Goal: Check status: Check status

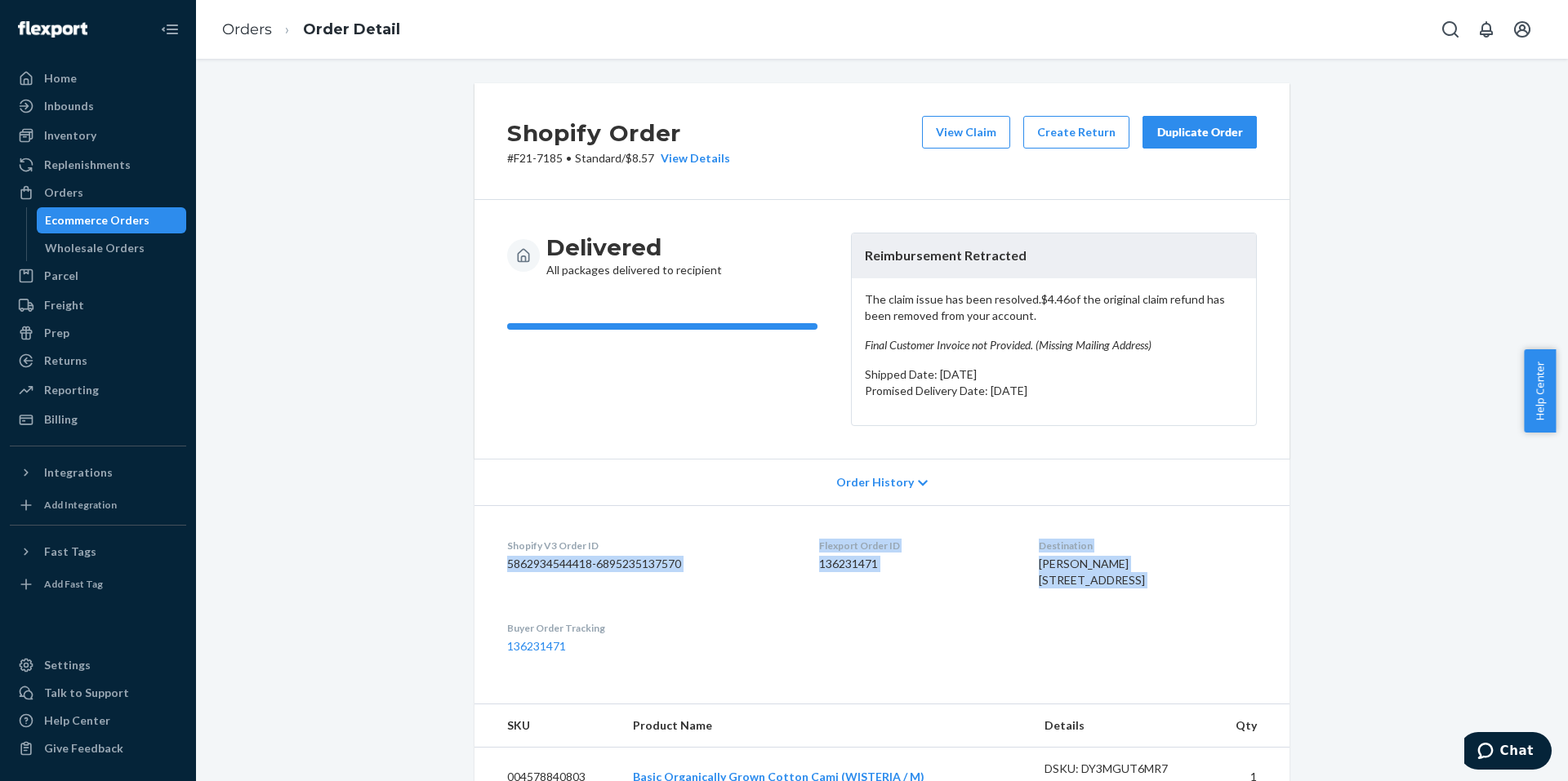
click at [96, 219] on div "Ecommerce Orders" at bounding box center [97, 220] width 104 height 16
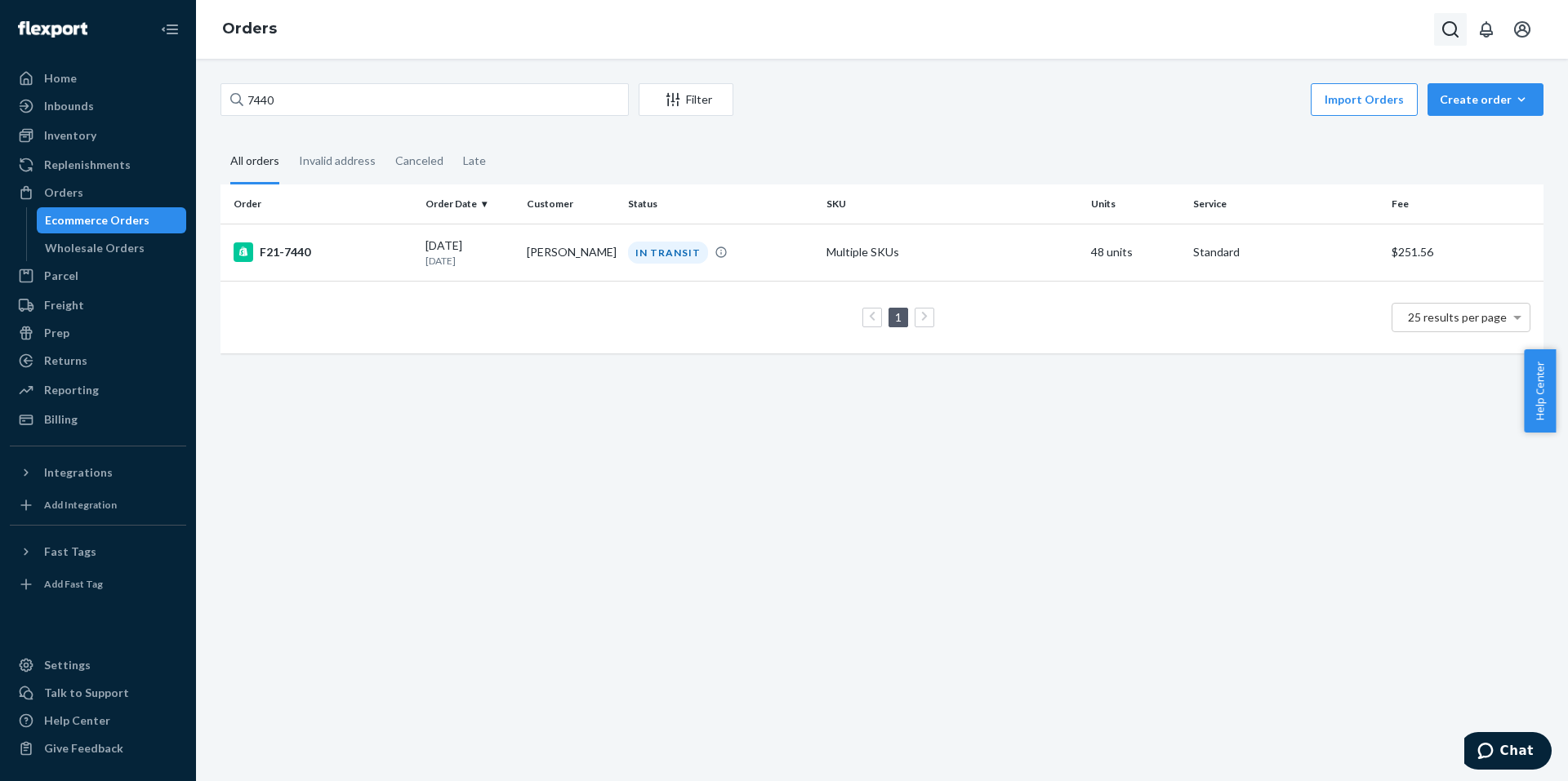
click at [1465, 32] on button "Open Search Box" at bounding box center [1450, 29] width 33 height 33
type input "F21-7766"
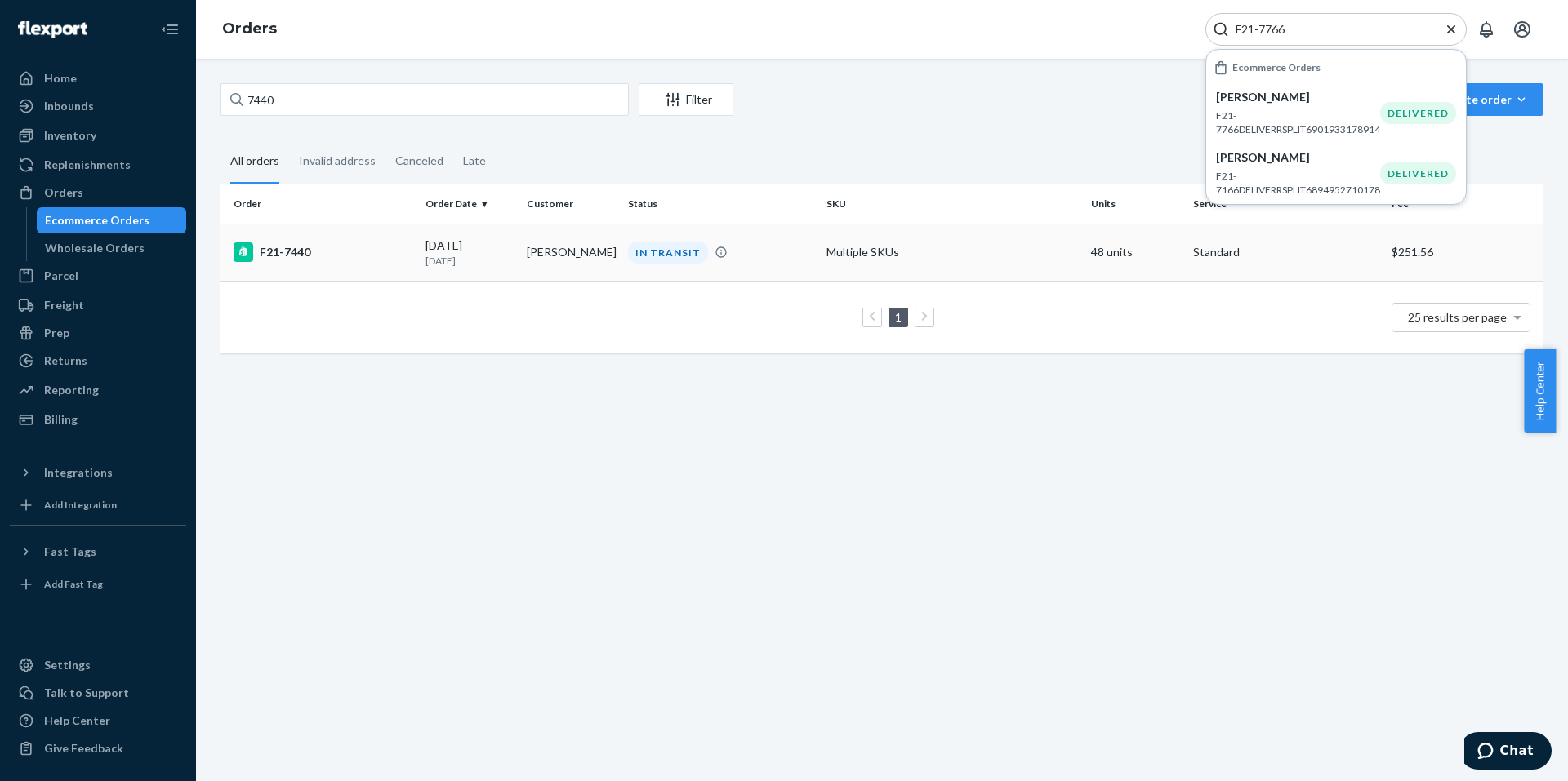
click at [262, 251] on div "F21-7440" at bounding box center [323, 252] width 179 height 19
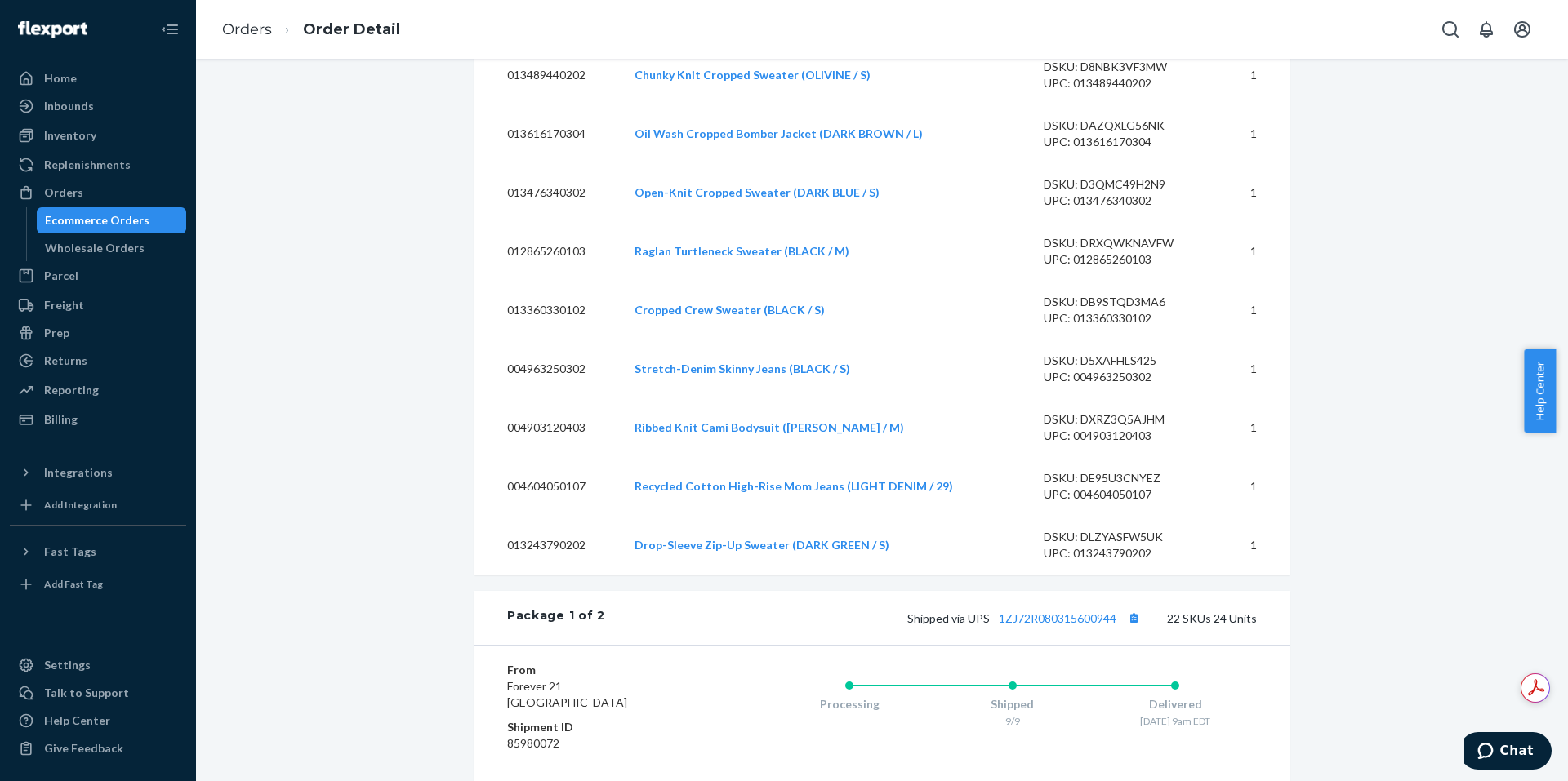
scroll to position [2122, 0]
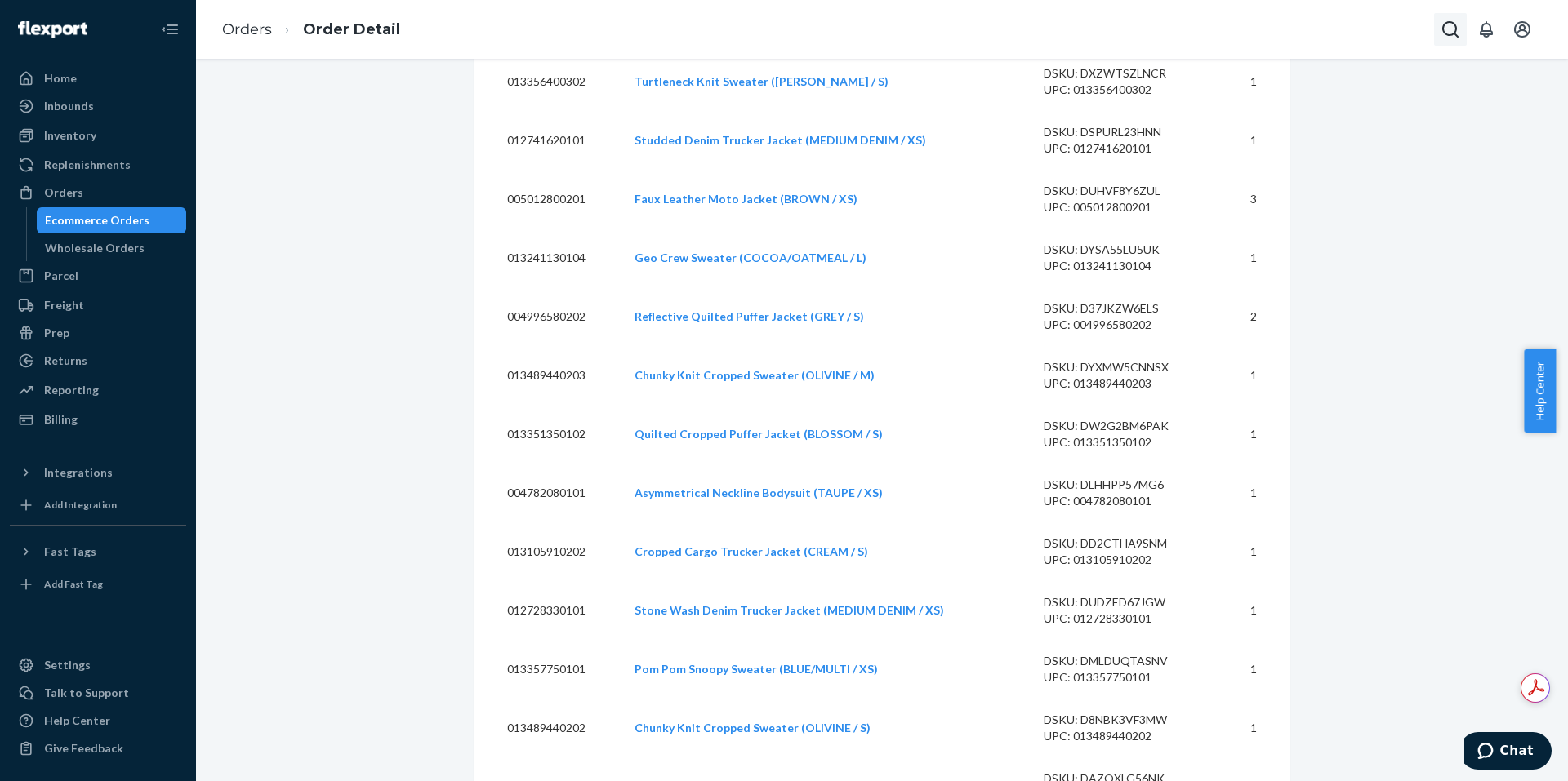
click at [1444, 34] on icon "Open Search Box" at bounding box center [1450, 29] width 19 height 19
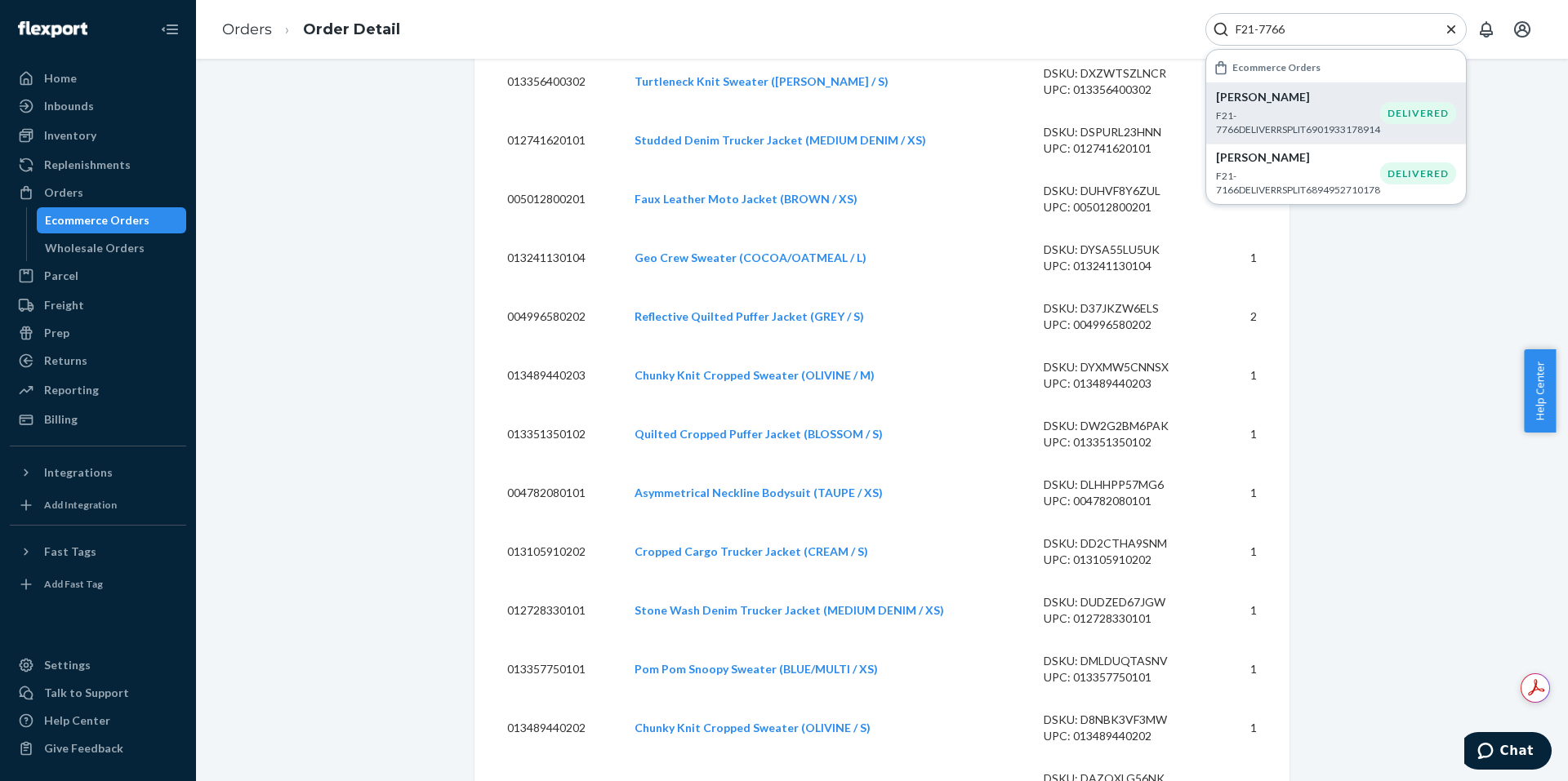
type input "F21-7766"
click at [1305, 127] on p "F21-7766DELIVERRSPLIT6901933178914" at bounding box center [1298, 122] width 164 height 28
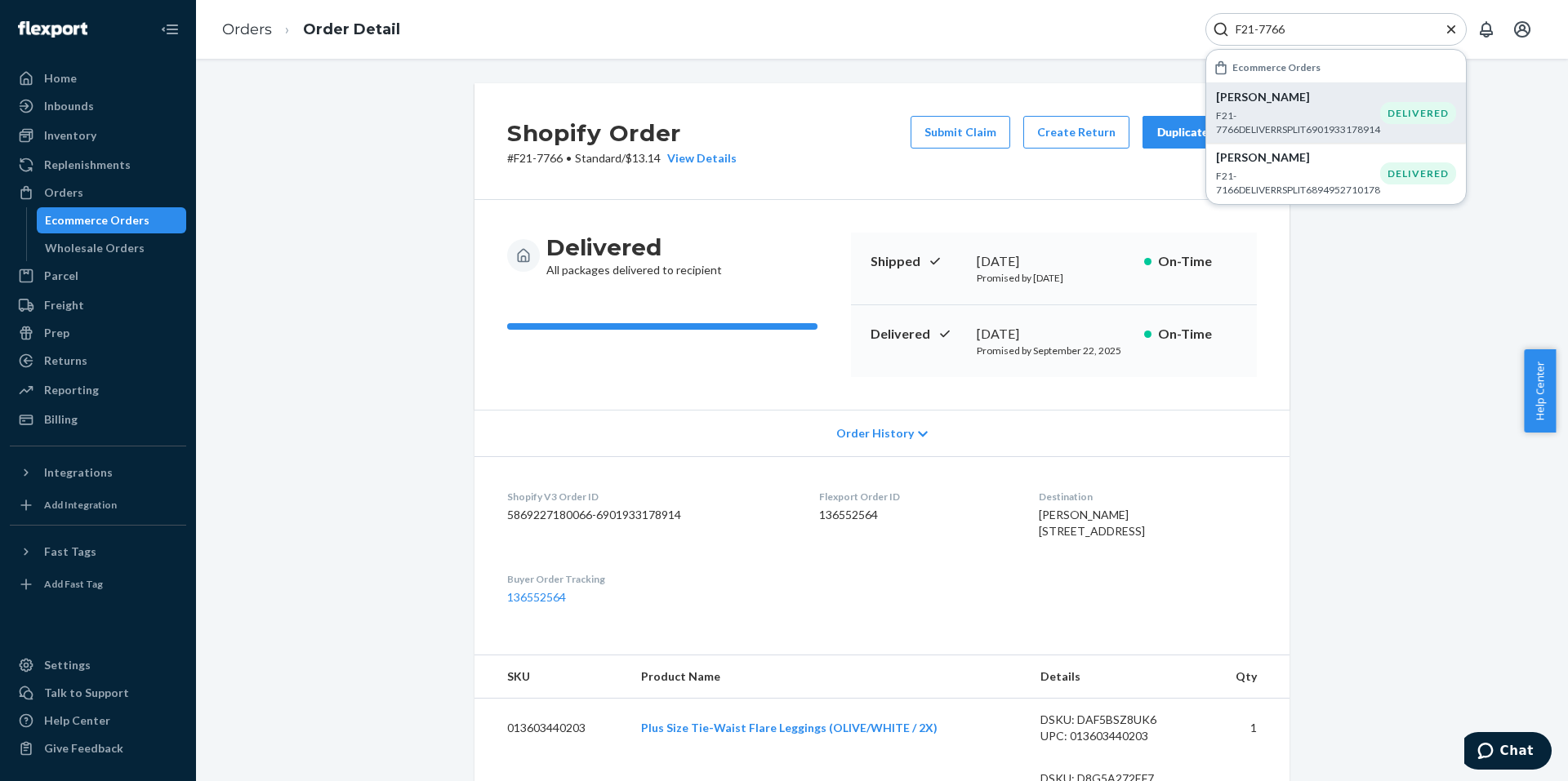
click at [1371, 398] on div "Shopify Order # F21-7766 • Standard / $13.14 View Details Submit Claim Create R…" at bounding box center [882, 671] width 1348 height 1176
drag, startPoint x: 1367, startPoint y: 379, endPoint x: 1034, endPoint y: 235, distance: 362.8
click at [1366, 379] on div "Shopify Order # F21-7766 • Standard / $13.14 View Details Submit Claim Create R…" at bounding box center [882, 671] width 1348 height 1176
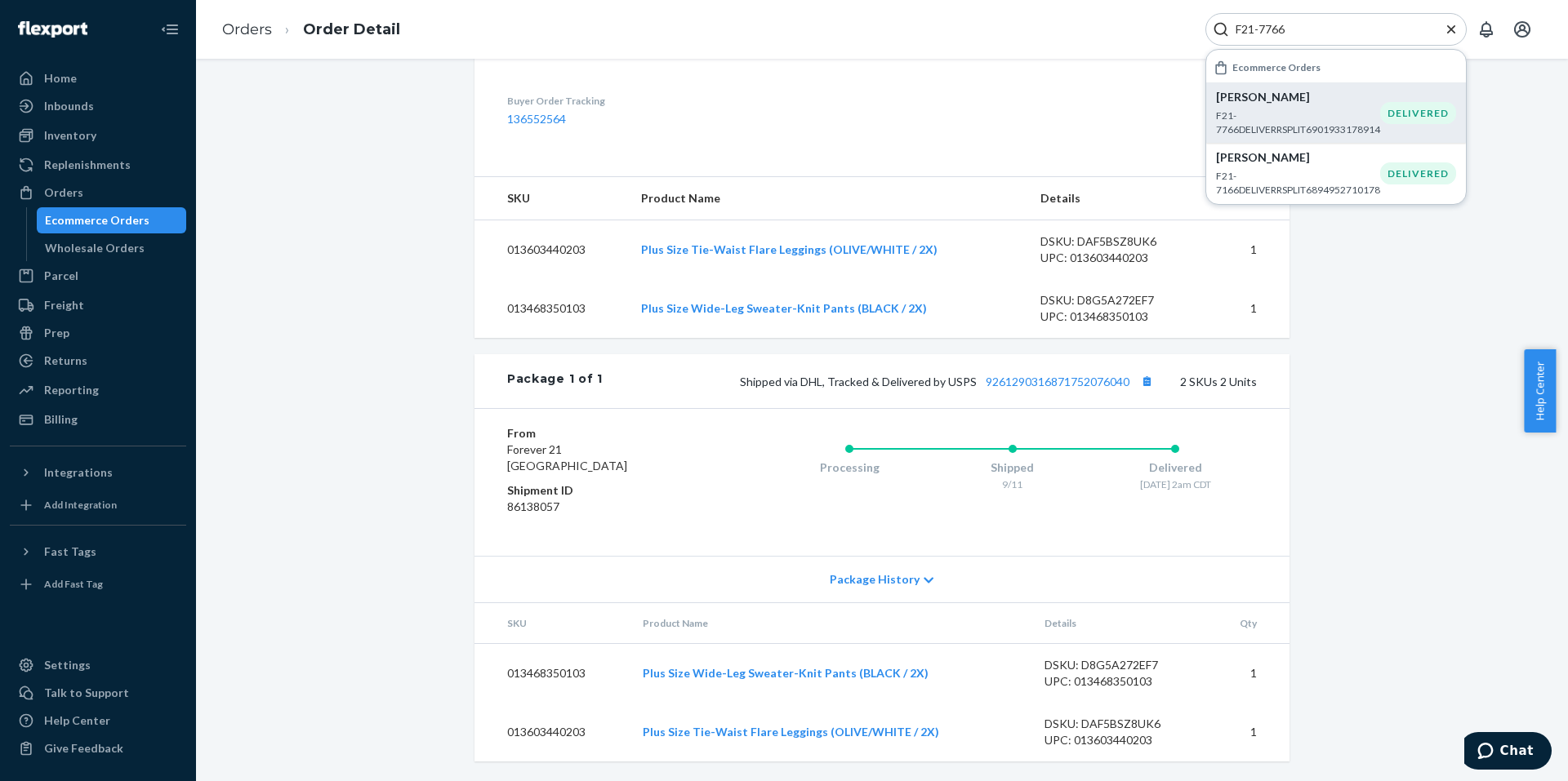
scroll to position [511, 0]
drag, startPoint x: 1333, startPoint y: 472, endPoint x: 1268, endPoint y: 22, distance: 454.7
click at [1335, 467] on div "Shopify Order # F21-7766 • Standard / $13.14 View Details Submit Claim Create R…" at bounding box center [882, 193] width 1348 height 1176
